Goal: Transaction & Acquisition: Obtain resource

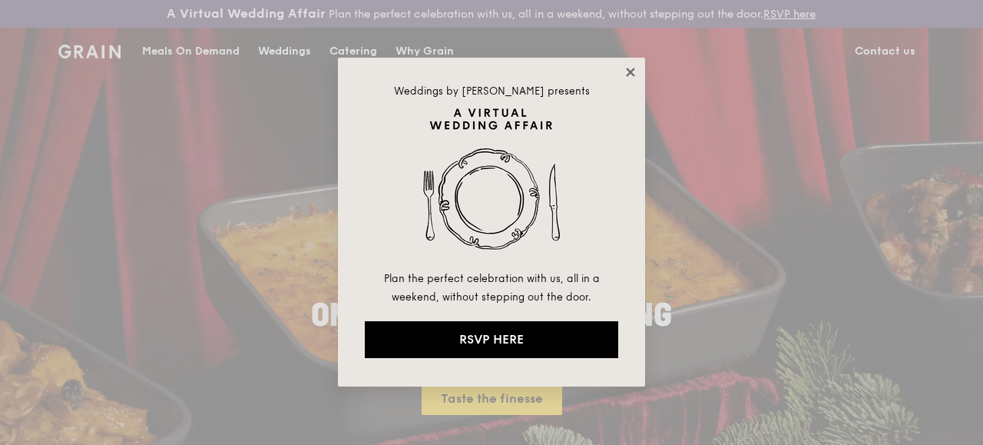
click at [631, 69] on icon at bounding box center [631, 72] width 14 height 14
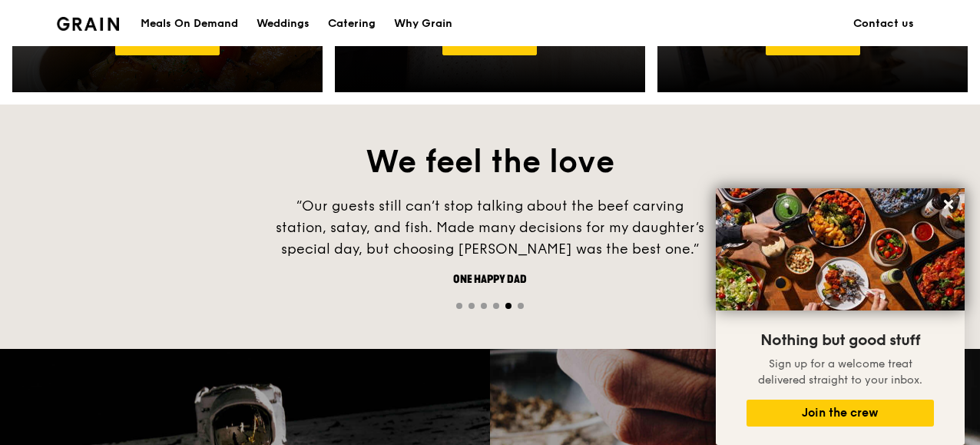
scroll to position [968, 0]
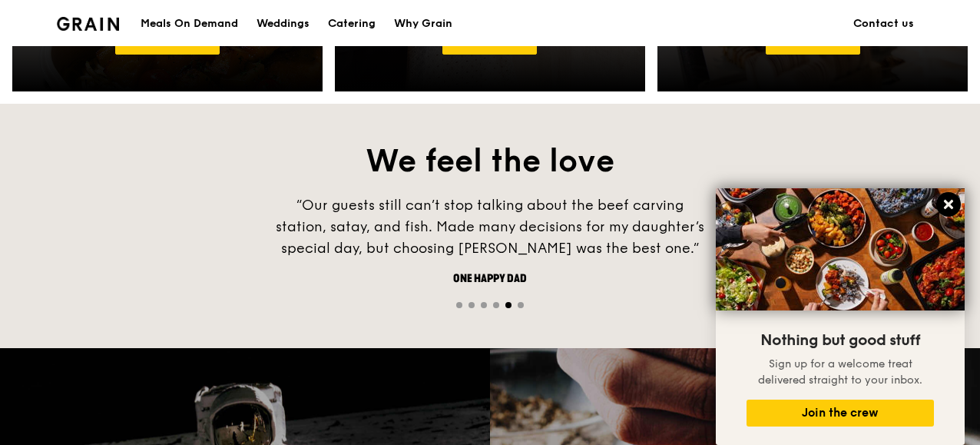
click at [941, 203] on icon at bounding box center [948, 204] width 14 height 14
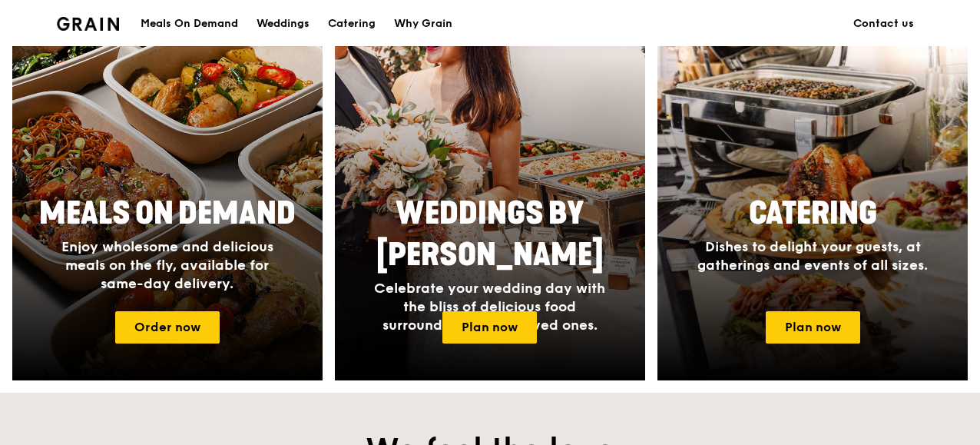
scroll to position [0, 0]
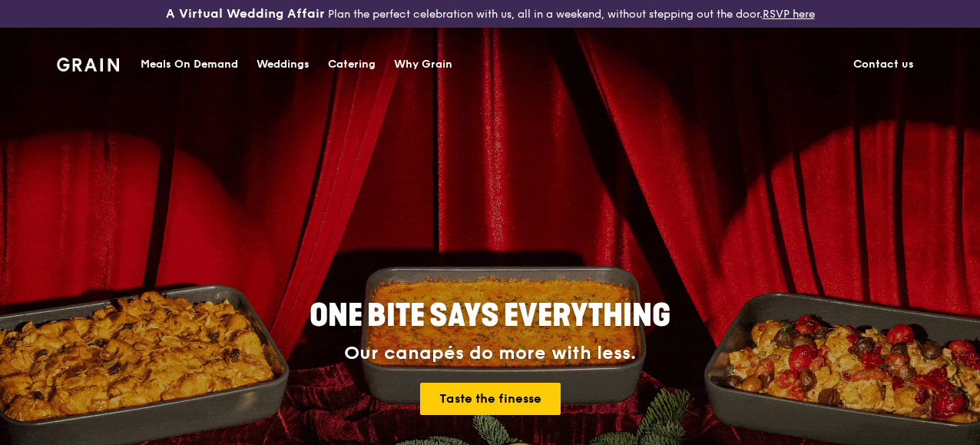
click at [101, 68] on img at bounding box center [88, 65] width 62 height 14
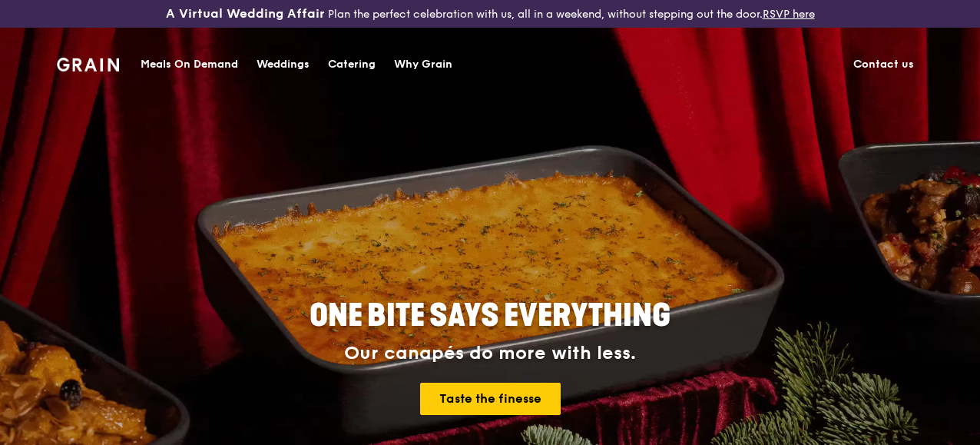
click at [356, 64] on div "Catering" at bounding box center [352, 64] width 48 height 46
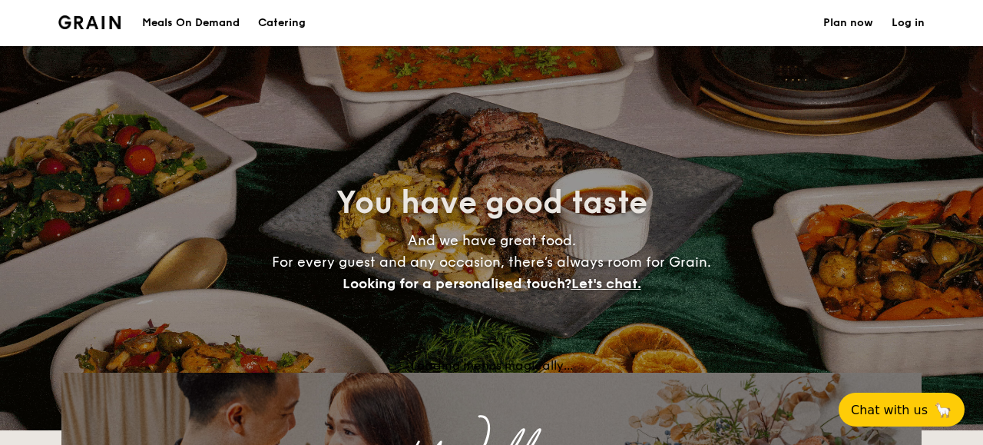
select select
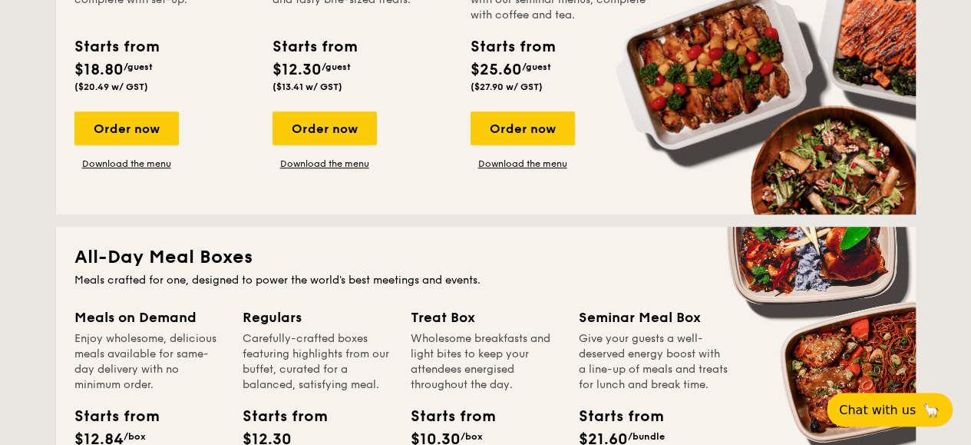
scroll to position [503, 0]
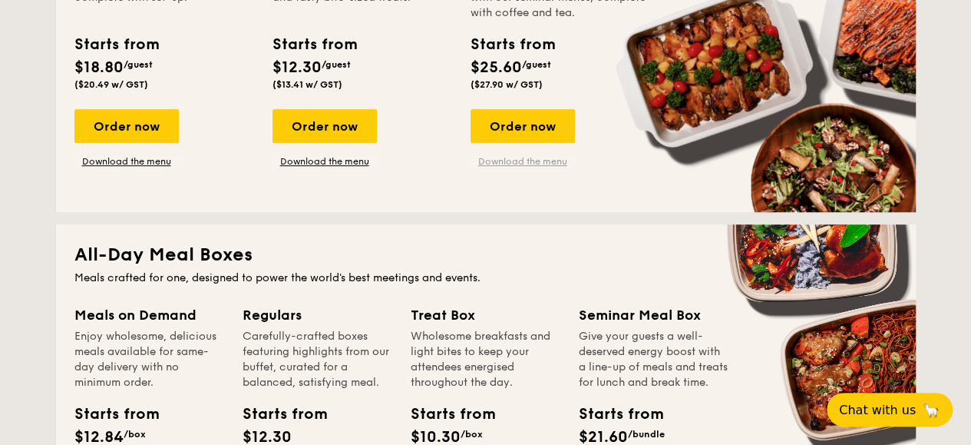
click at [535, 167] on link "Download the menu" at bounding box center [523, 161] width 104 height 12
